Goal: Find specific page/section: Find specific page/section

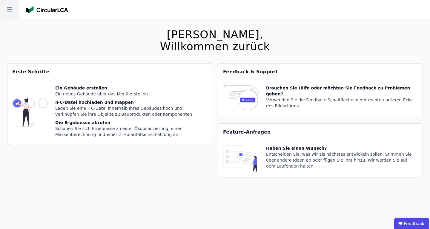
click at [12, 5] on icon at bounding box center [9, 9] width 19 height 19
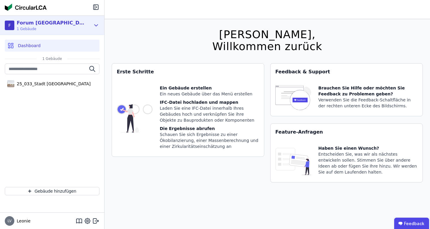
click at [90, 22] on div "F Forum Königsbrunn 1 Gebäude" at bounding box center [48, 25] width 86 height 12
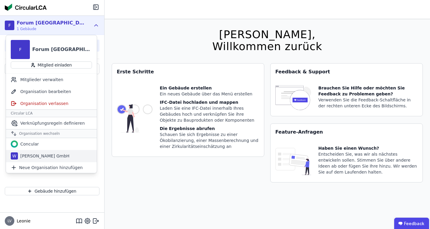
click at [62, 156] on div "[PERSON_NAME] GmbH" at bounding box center [44, 156] width 52 height 6
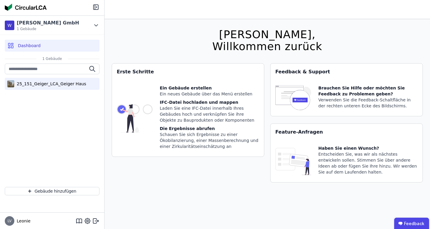
click at [61, 85] on div "25_151_Geiger_LCA_Geiger Haus" at bounding box center [50, 84] width 72 height 6
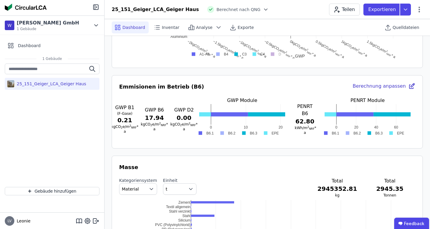
scroll to position [479, 0]
